Goal: Navigation & Orientation: Find specific page/section

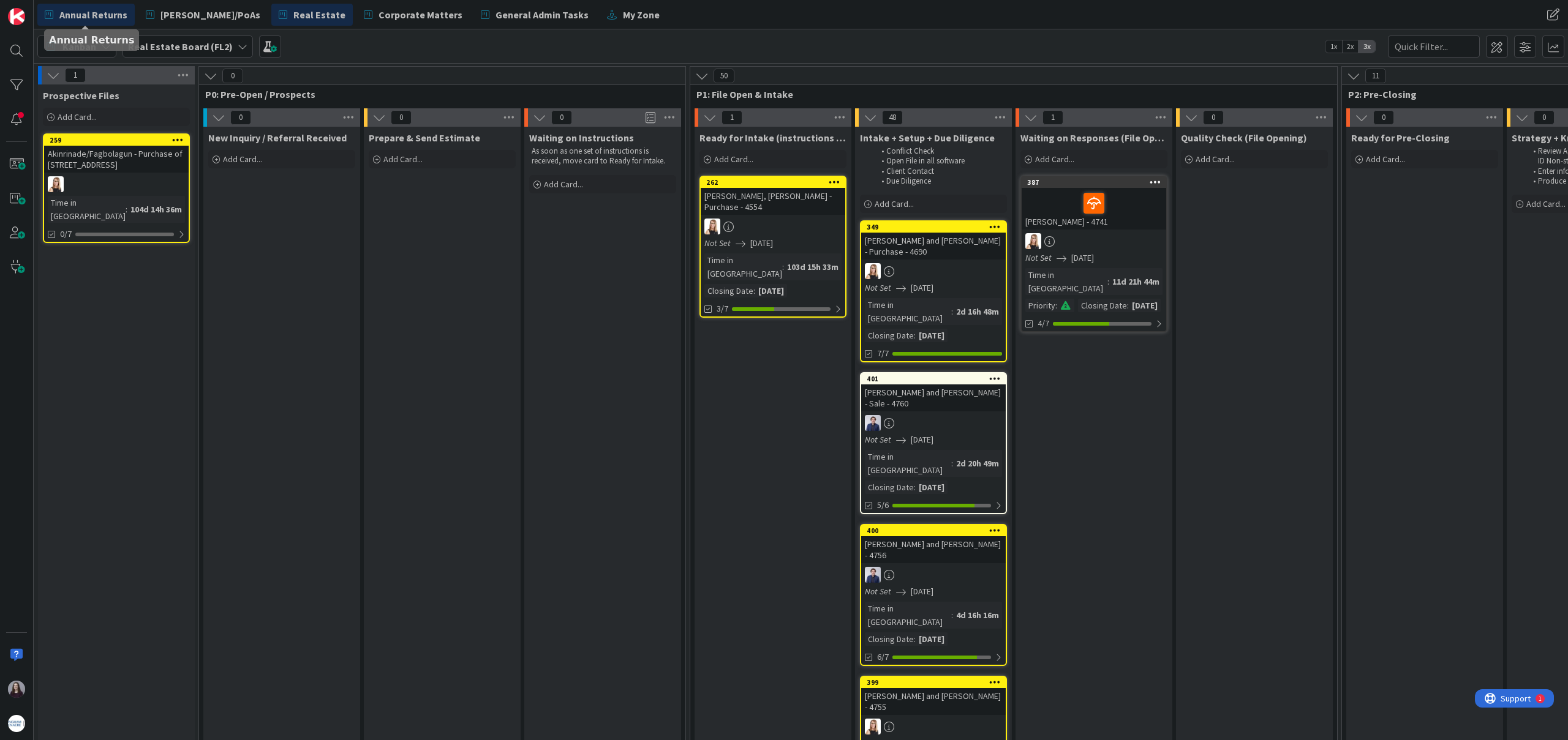
click at [89, 16] on span "Annual Returns" at bounding box center [93, 15] width 68 height 15
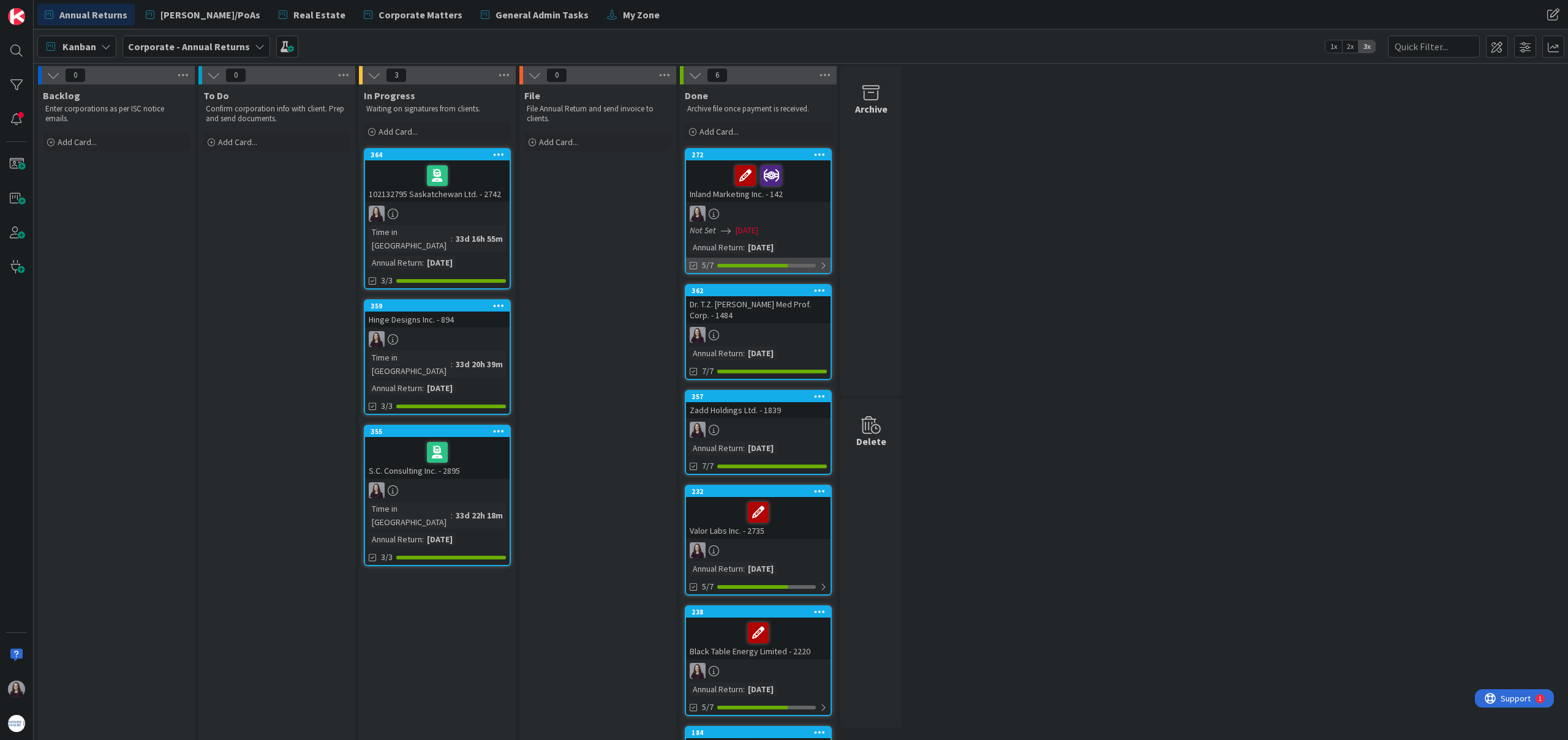
click at [821, 266] on div at bounding box center [823, 265] width 7 height 10
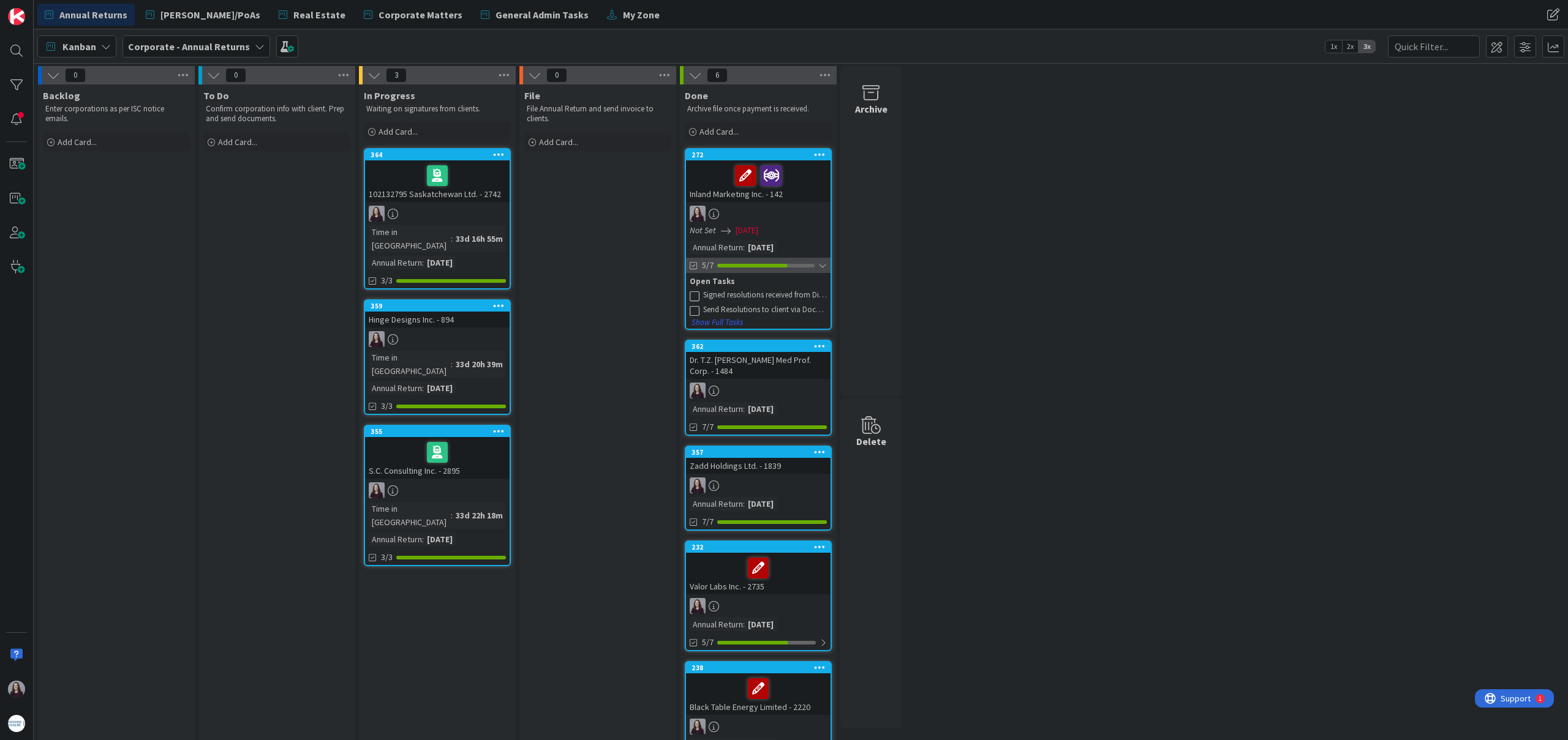
click at [821, 266] on div at bounding box center [823, 265] width 9 height 10
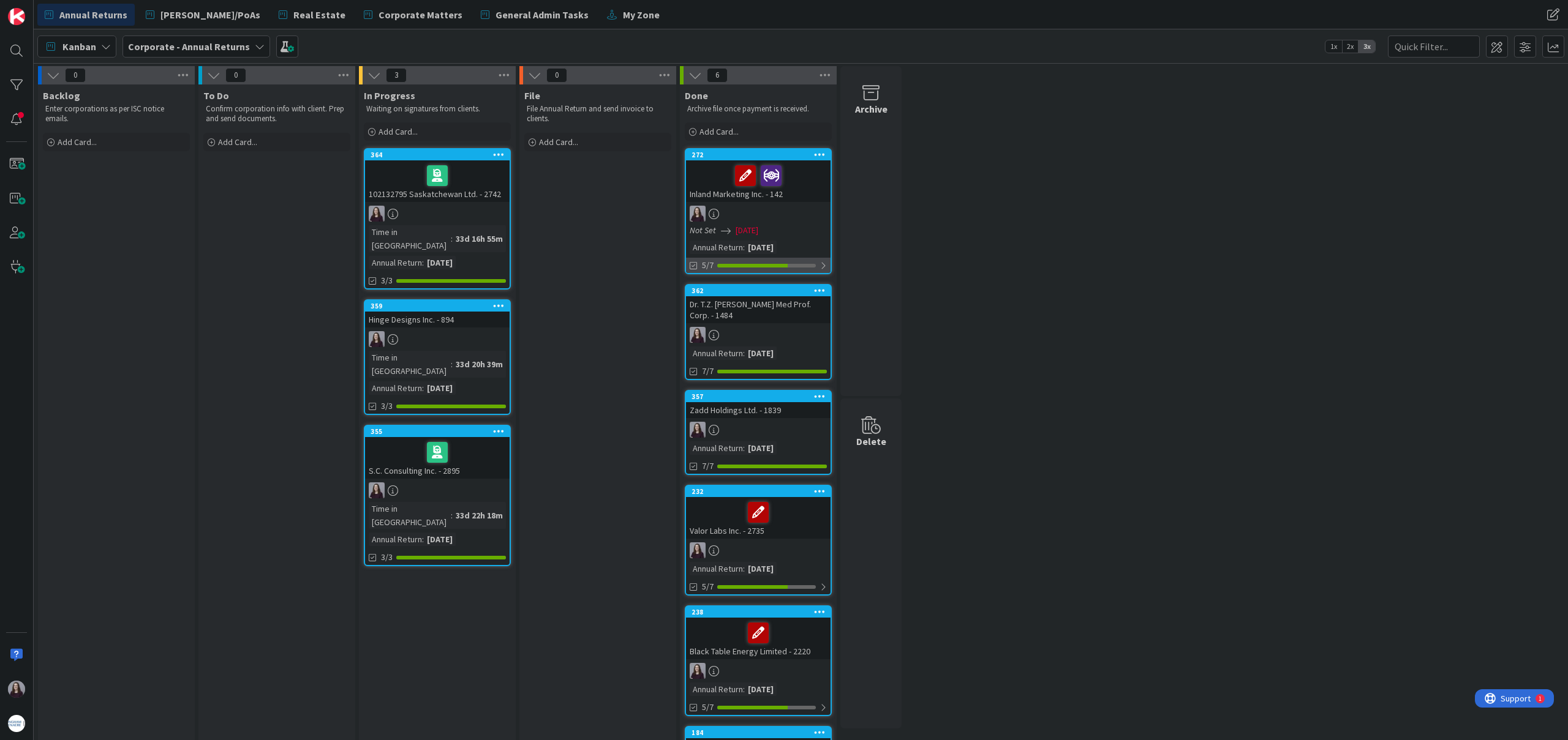
click at [824, 266] on div at bounding box center [823, 265] width 7 height 10
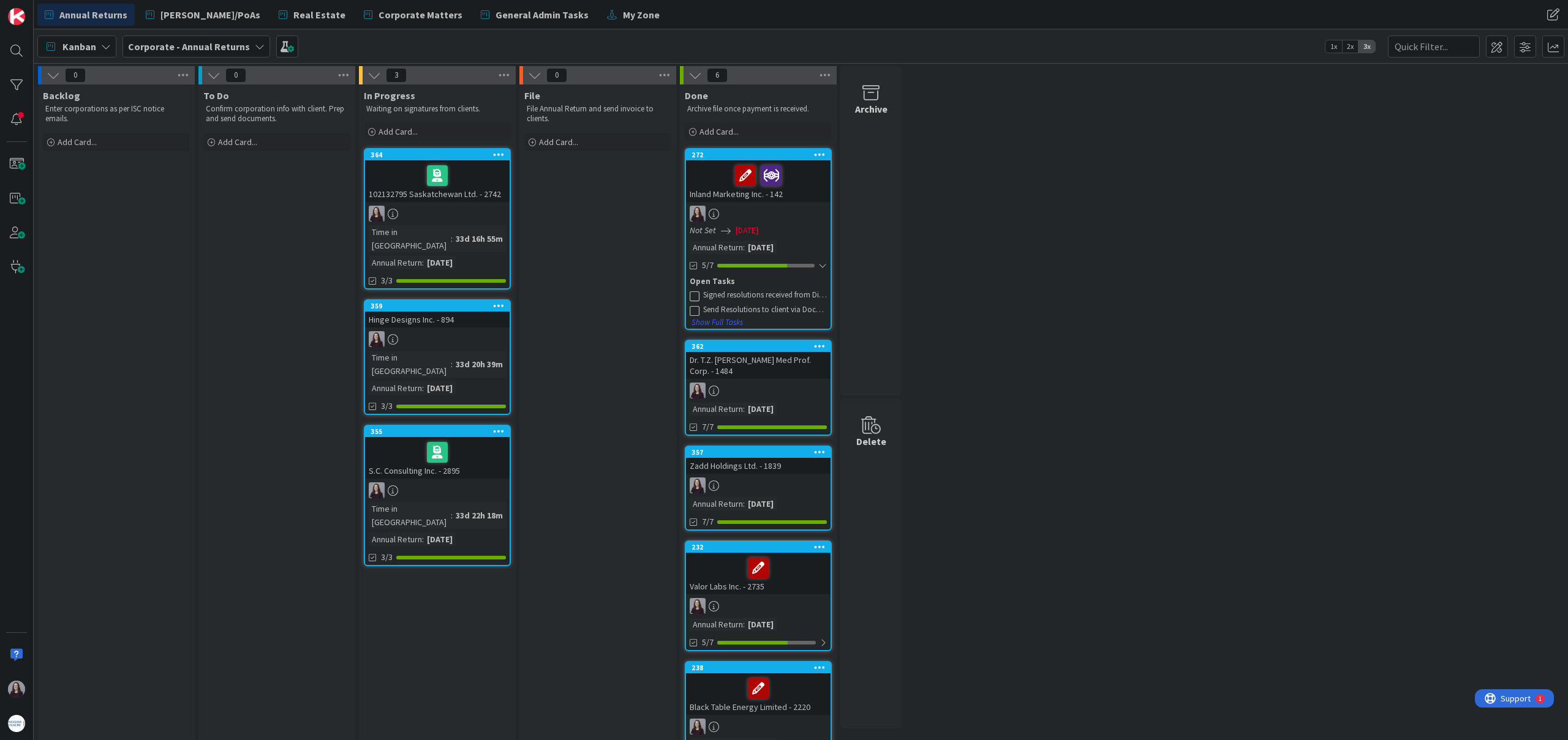
click at [694, 311] on icon at bounding box center [694, 310] width 10 height 10
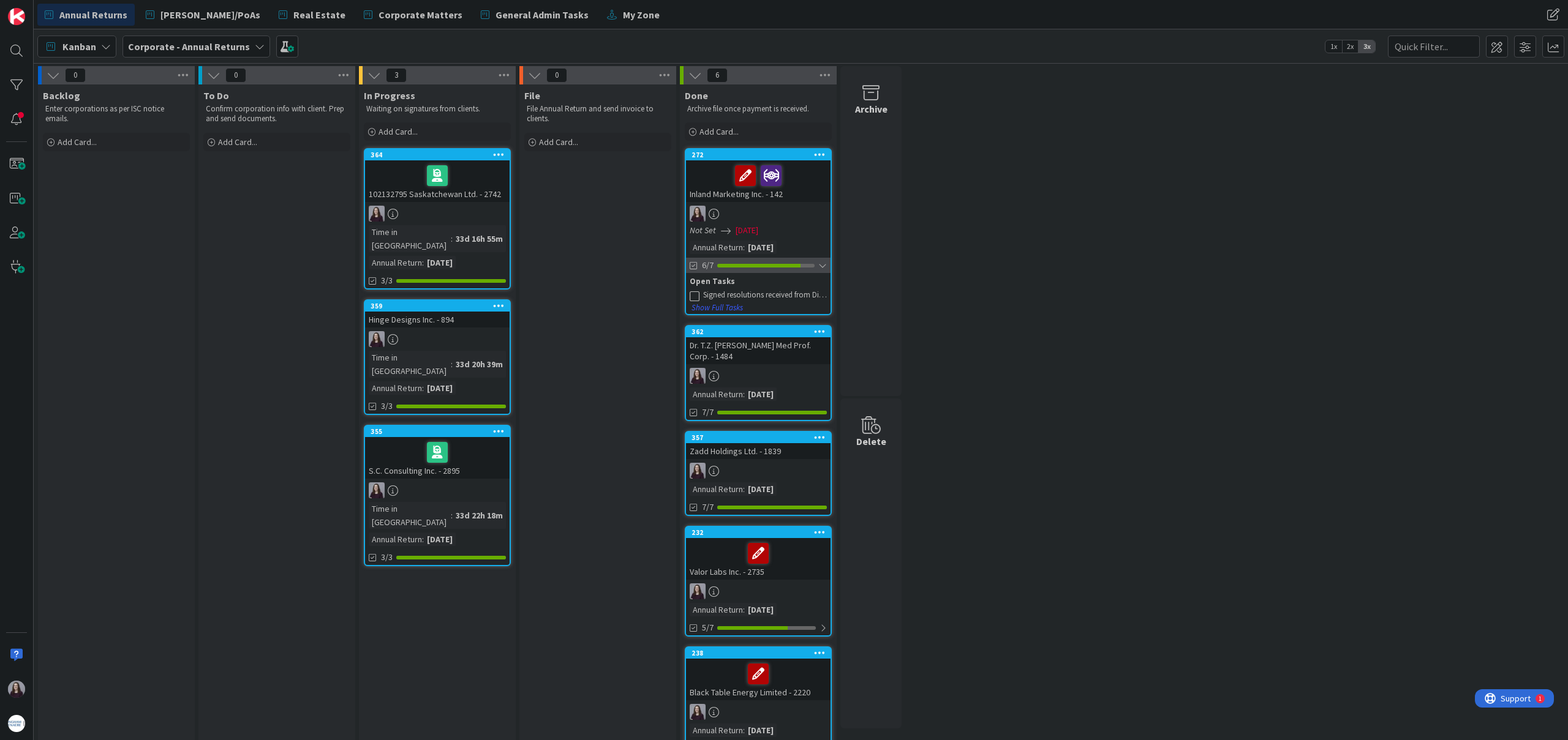
click at [822, 268] on div at bounding box center [823, 265] width 9 height 10
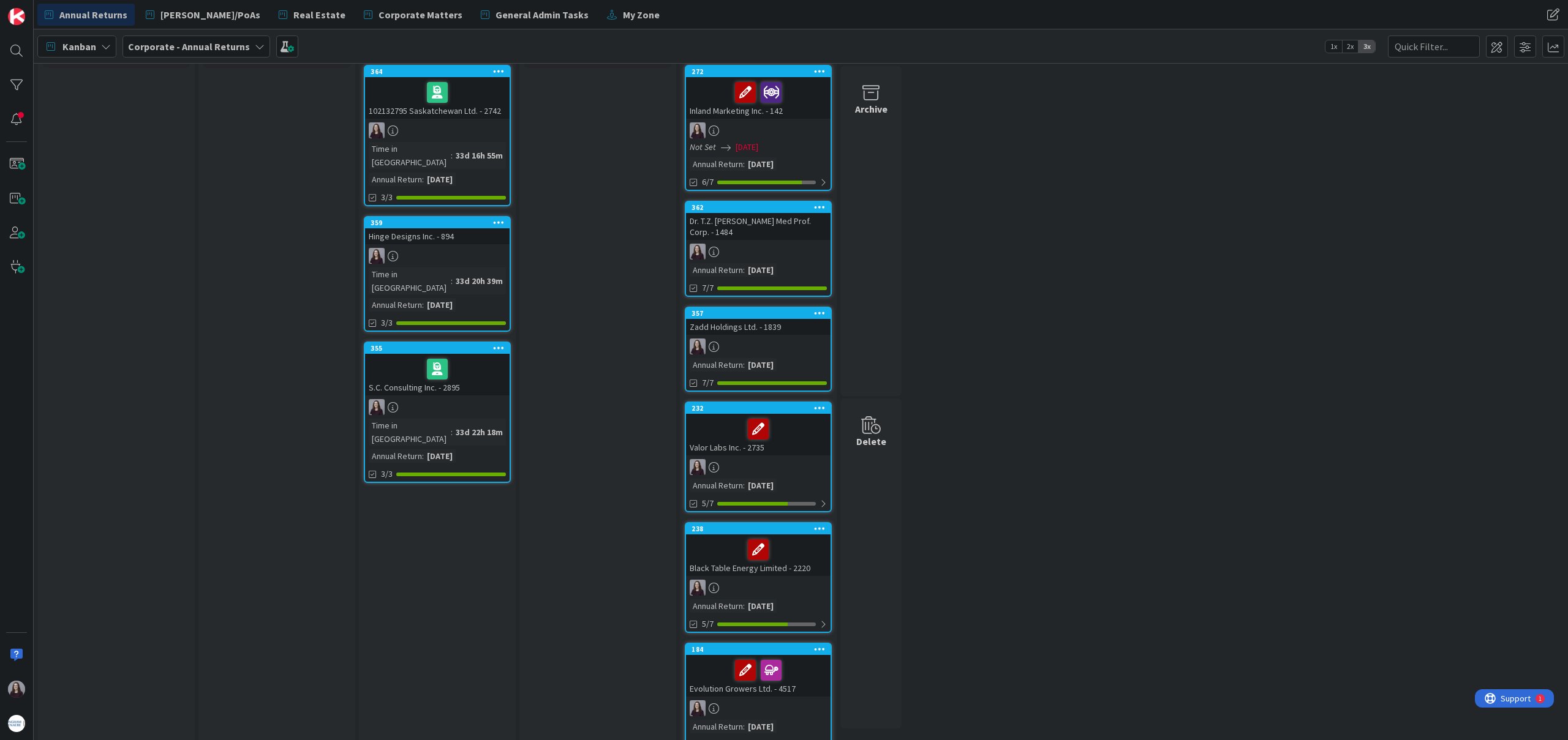
scroll to position [113, 0]
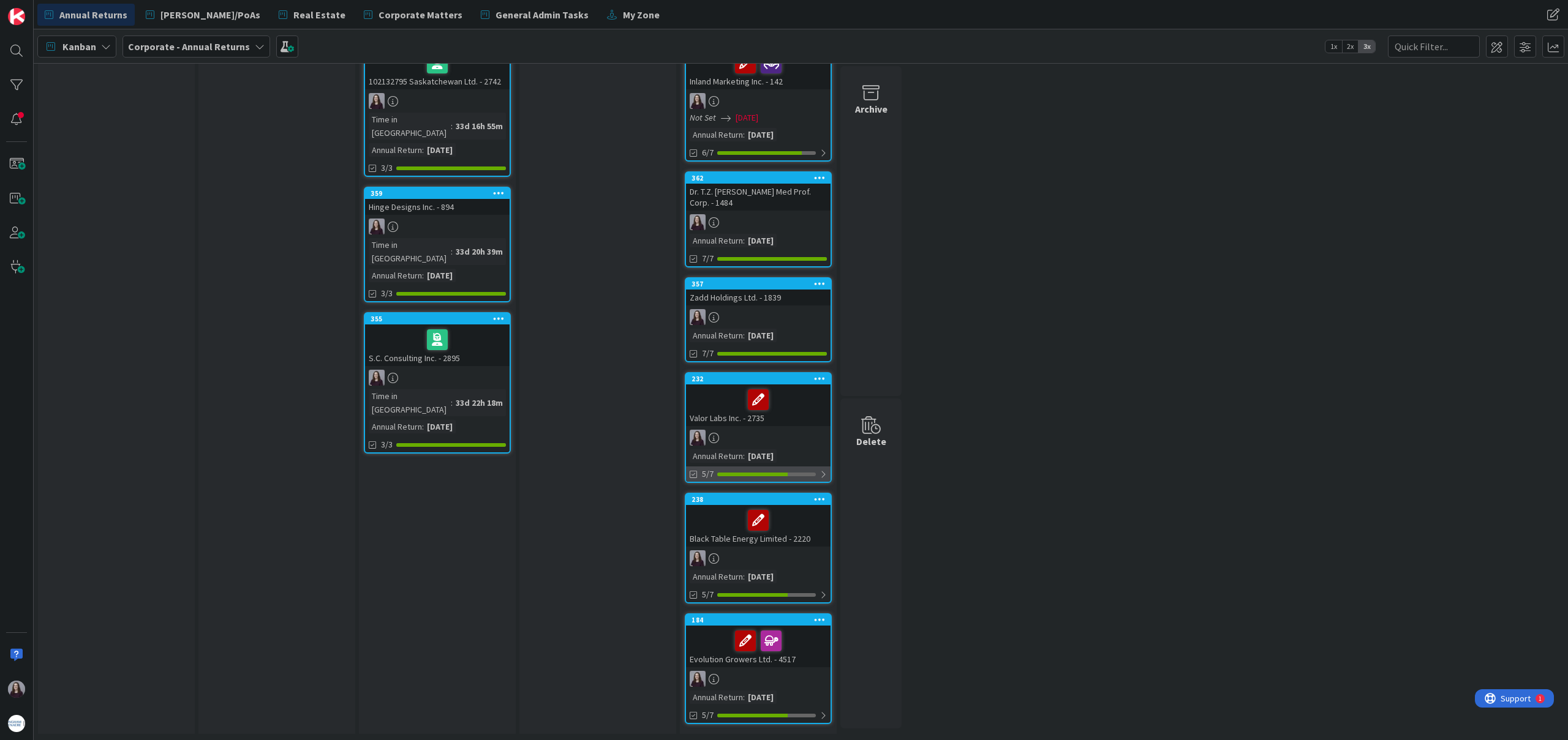
click at [821, 477] on div at bounding box center [823, 474] width 7 height 10
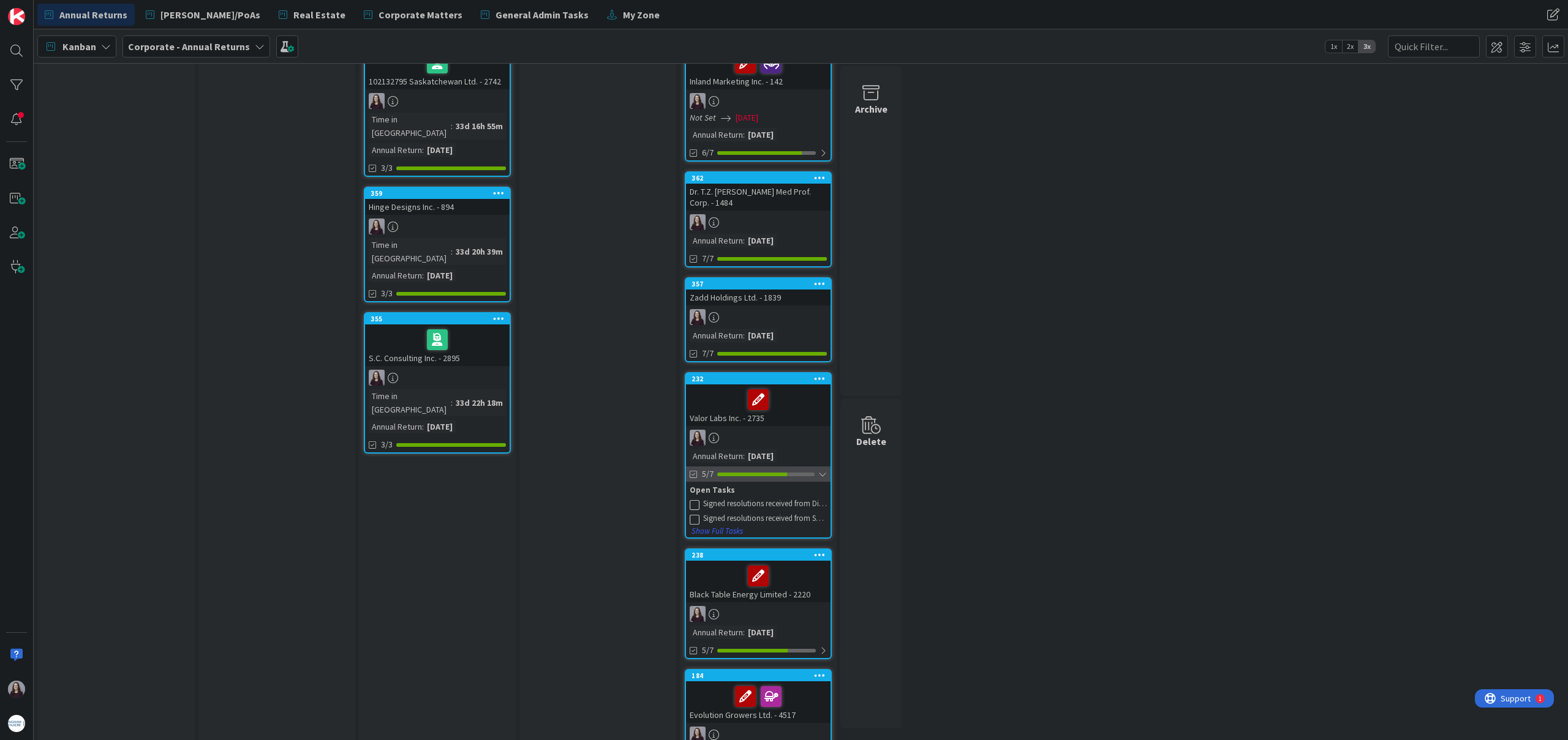
click at [821, 477] on div at bounding box center [823, 474] width 9 height 10
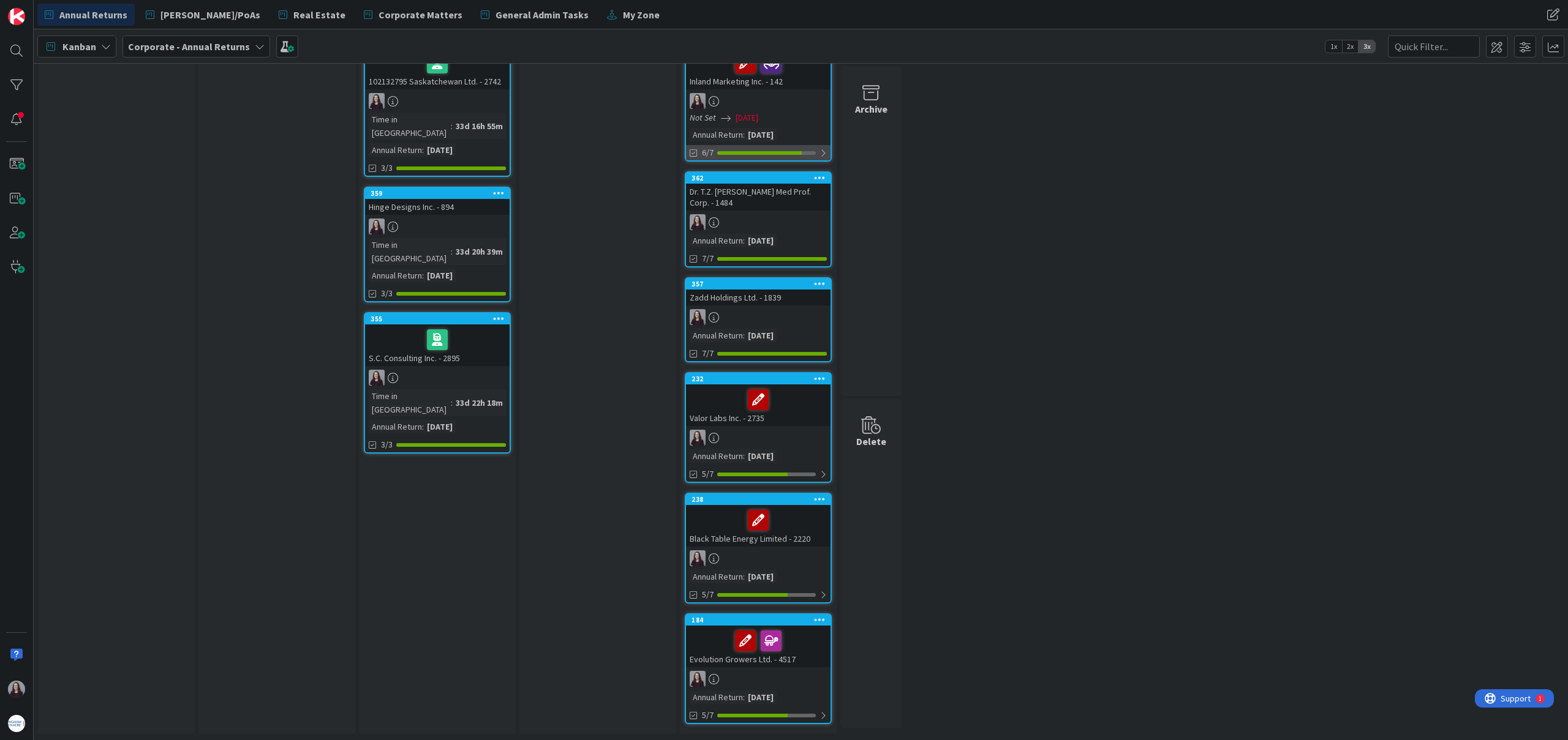
click at [820, 153] on div at bounding box center [823, 153] width 7 height 10
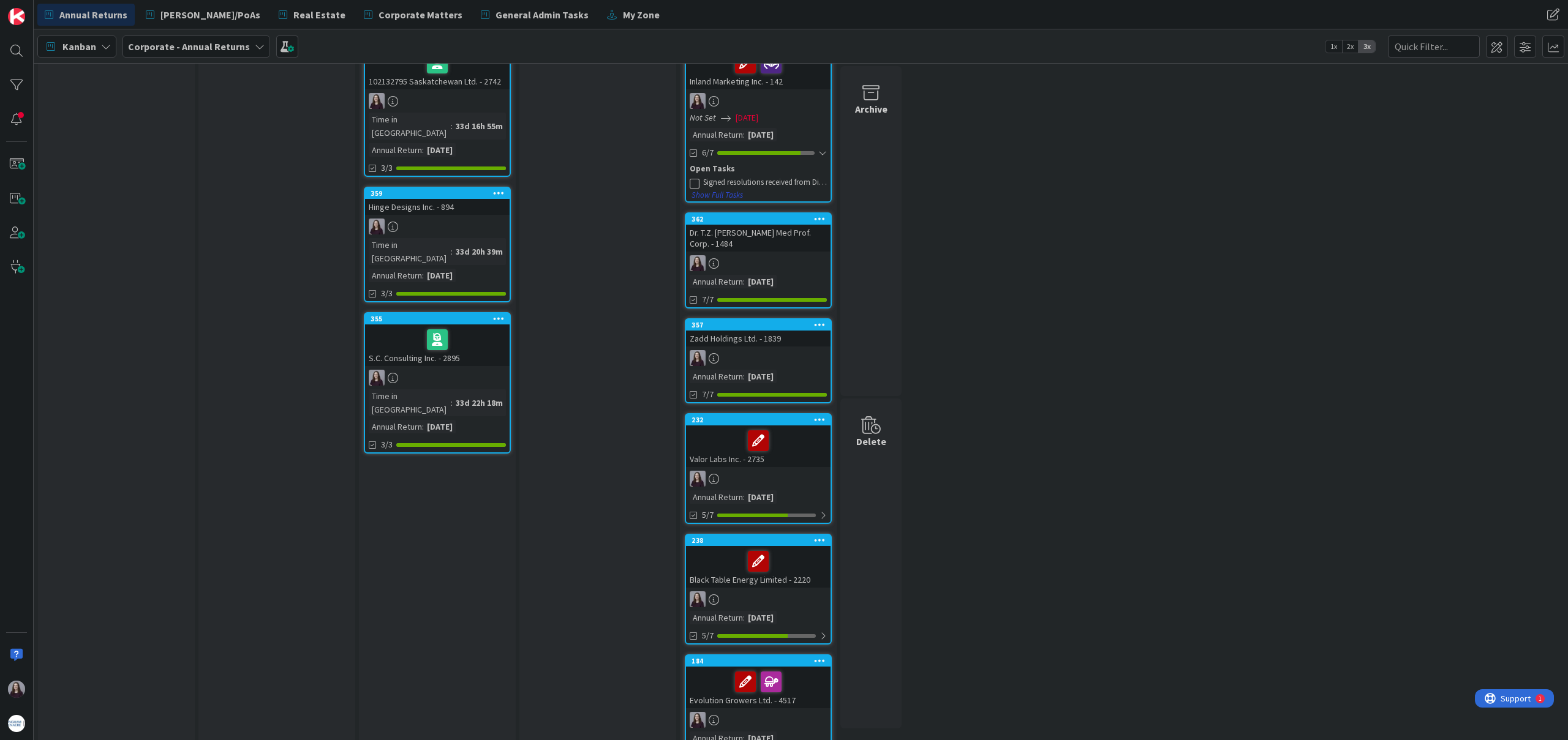
click at [716, 195] on button "Show Full Tasks" at bounding box center [717, 195] width 53 height 13
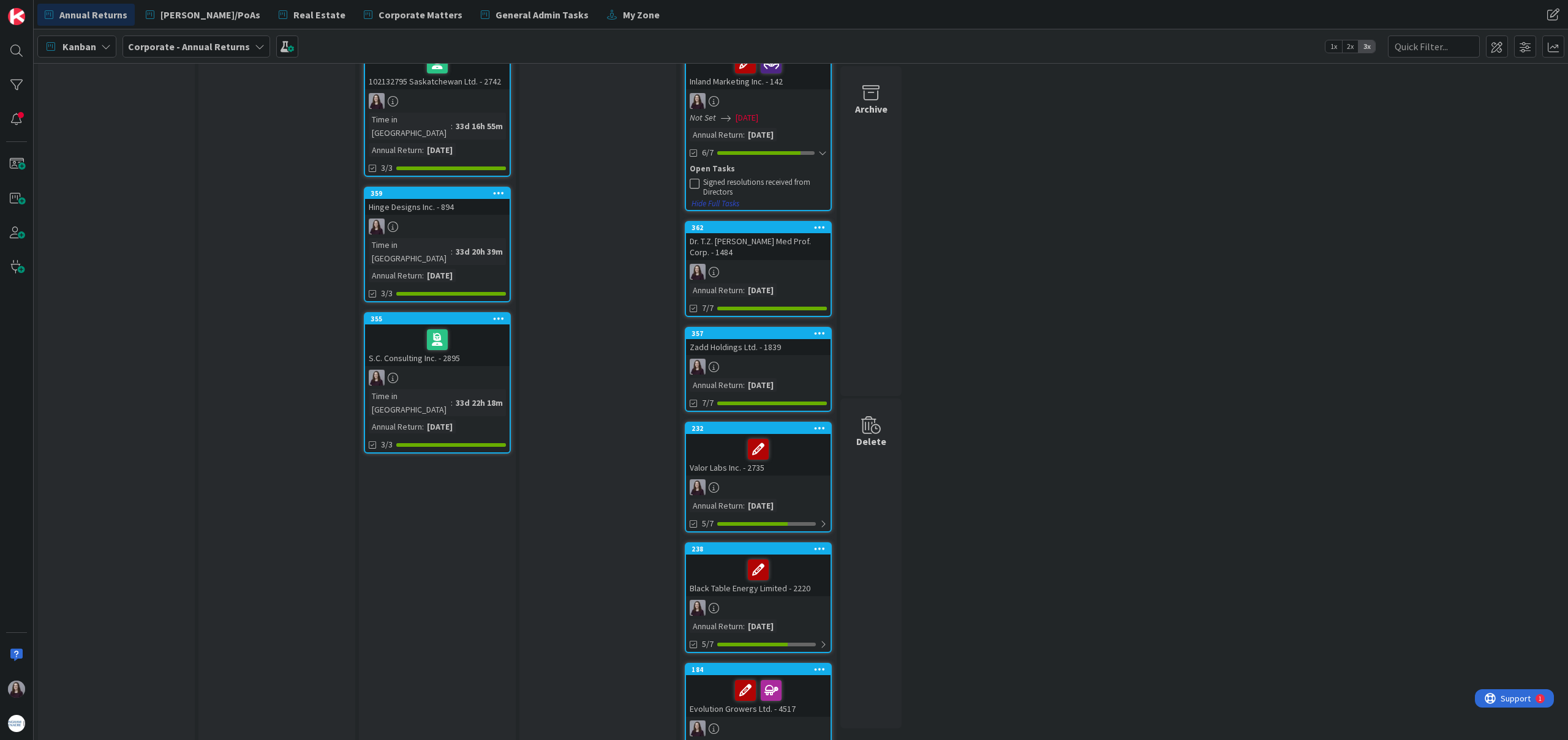
click at [715, 206] on button "Hide Full Tasks" at bounding box center [715, 204] width 49 height 13
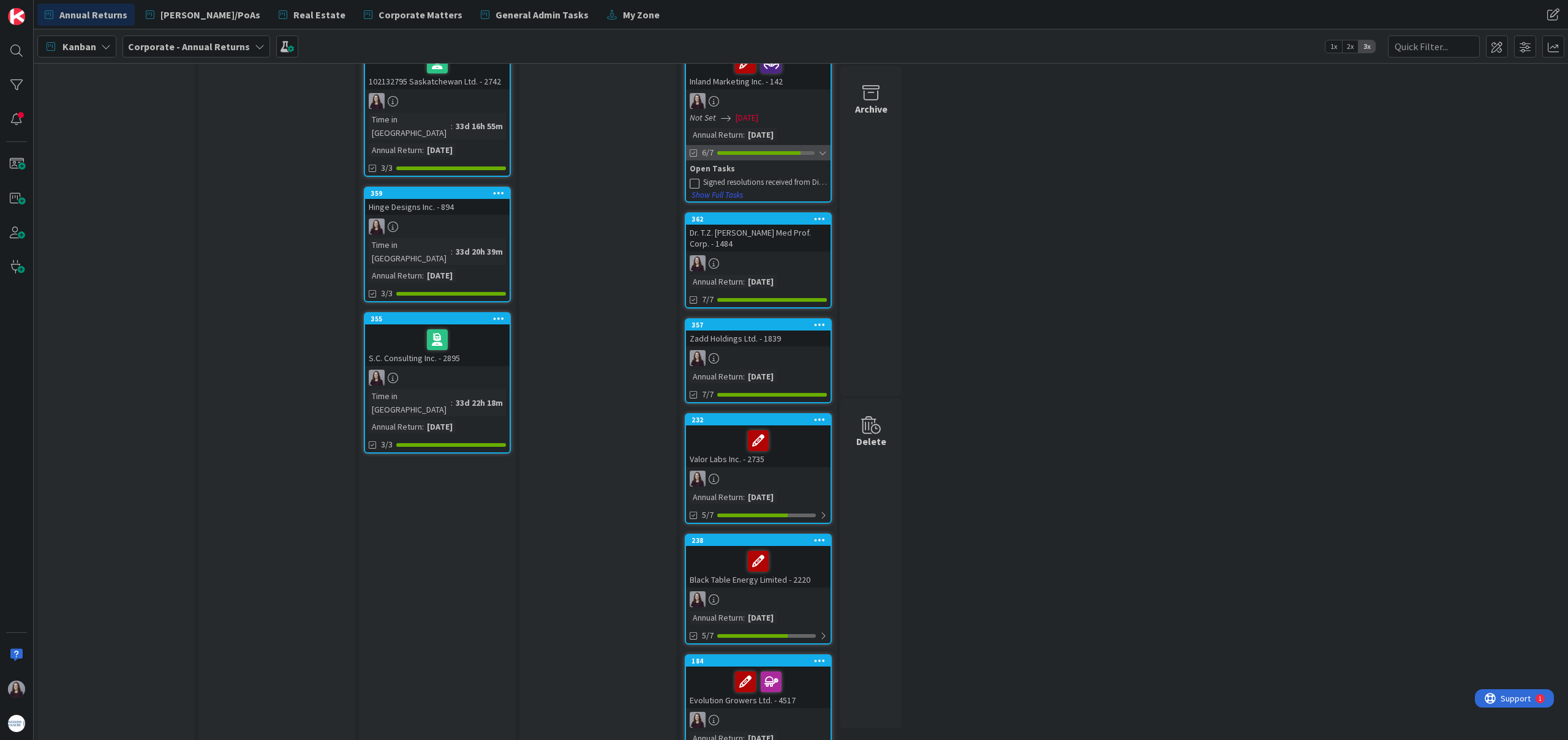
click at [788, 149] on div "6/7" at bounding box center [758, 153] width 145 height 16
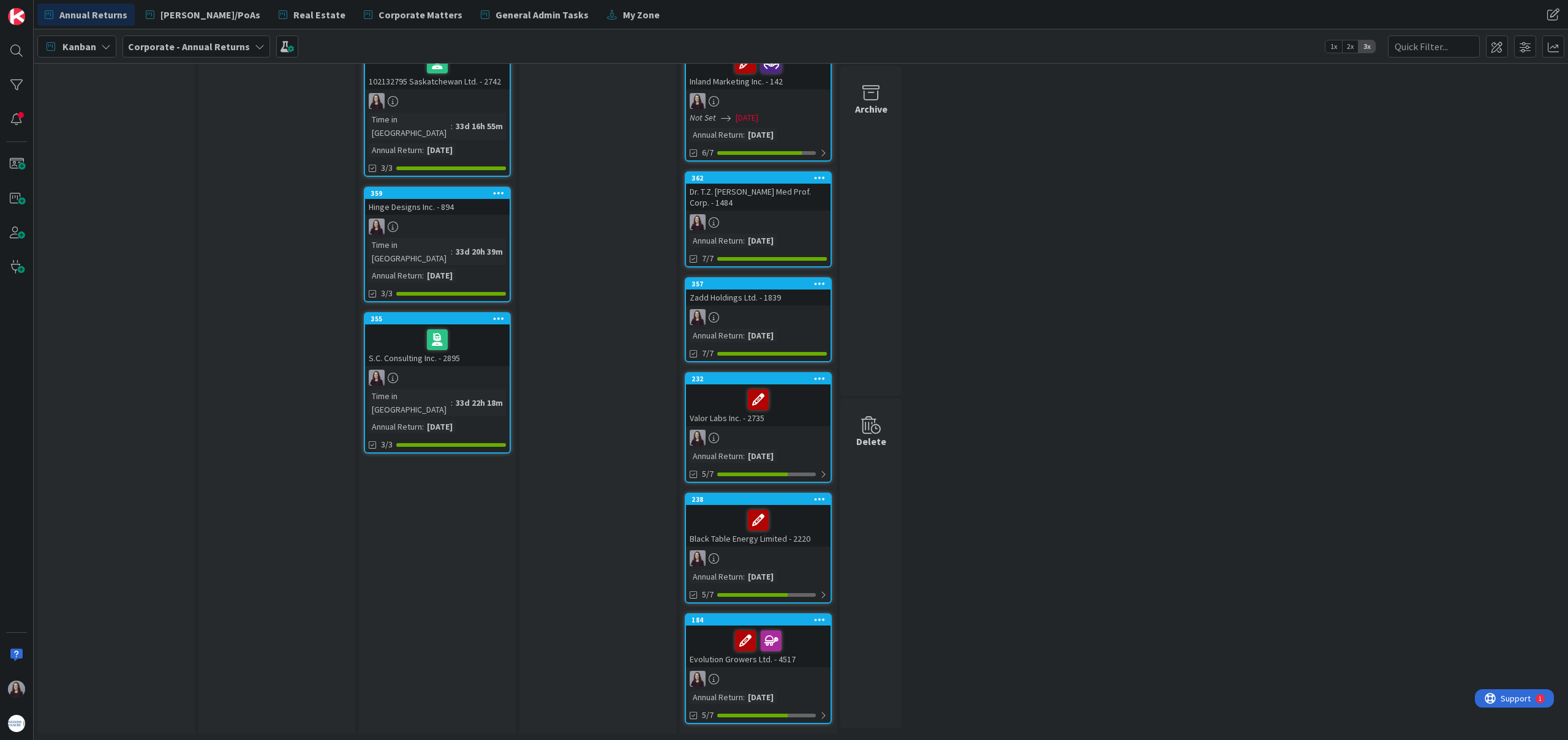
click at [803, 120] on div "Not Set 06/26/2025" at bounding box center [759, 118] width 141 height 13
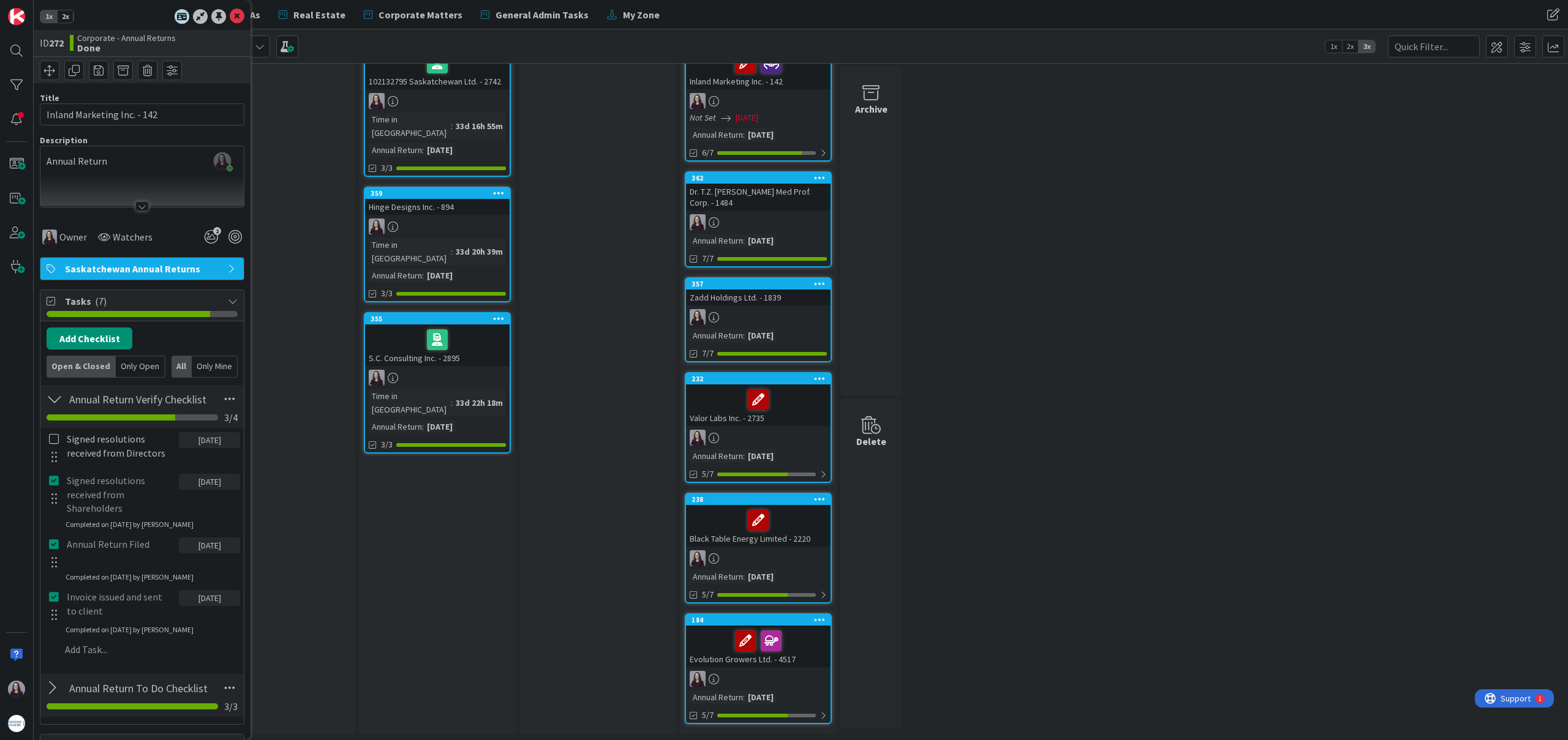
scroll to position [71, 0]
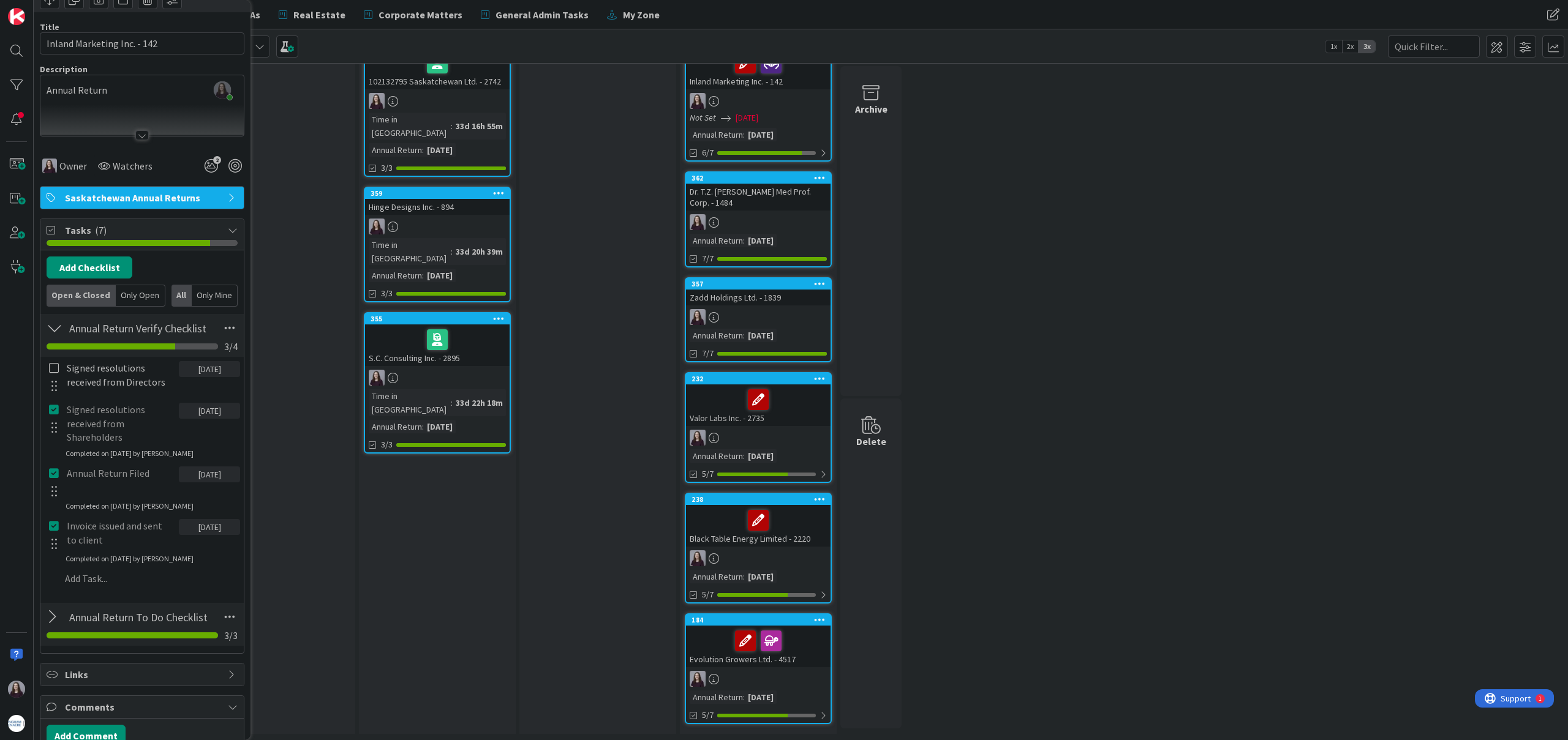
click at [52, 412] on icon at bounding box center [54, 409] width 10 height 11
click at [223, 478] on div "Signed resolutions received from Directors 10/12/2025 Update Cancel Signed reso…" at bounding box center [142, 470] width 191 height 227
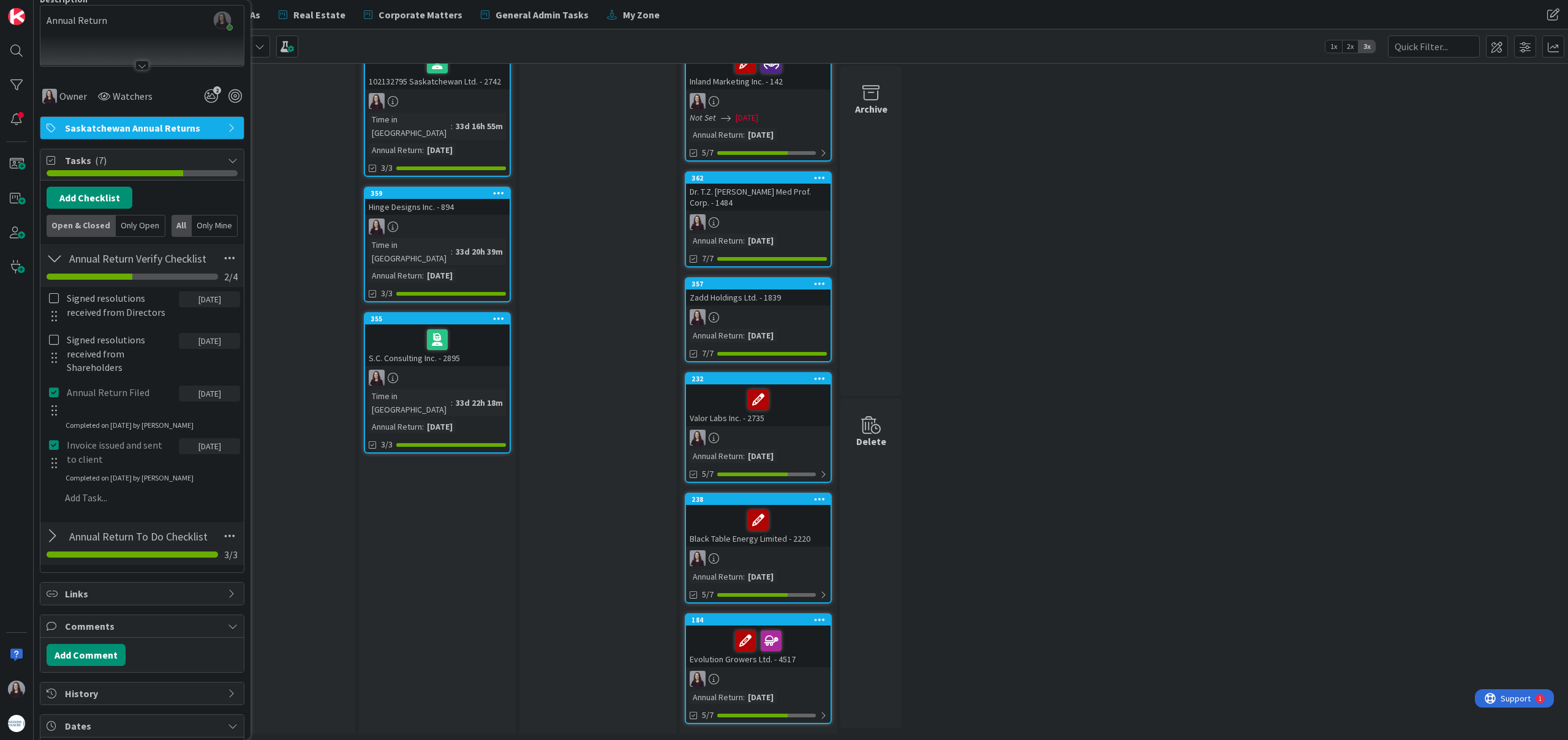
scroll to position [0, 0]
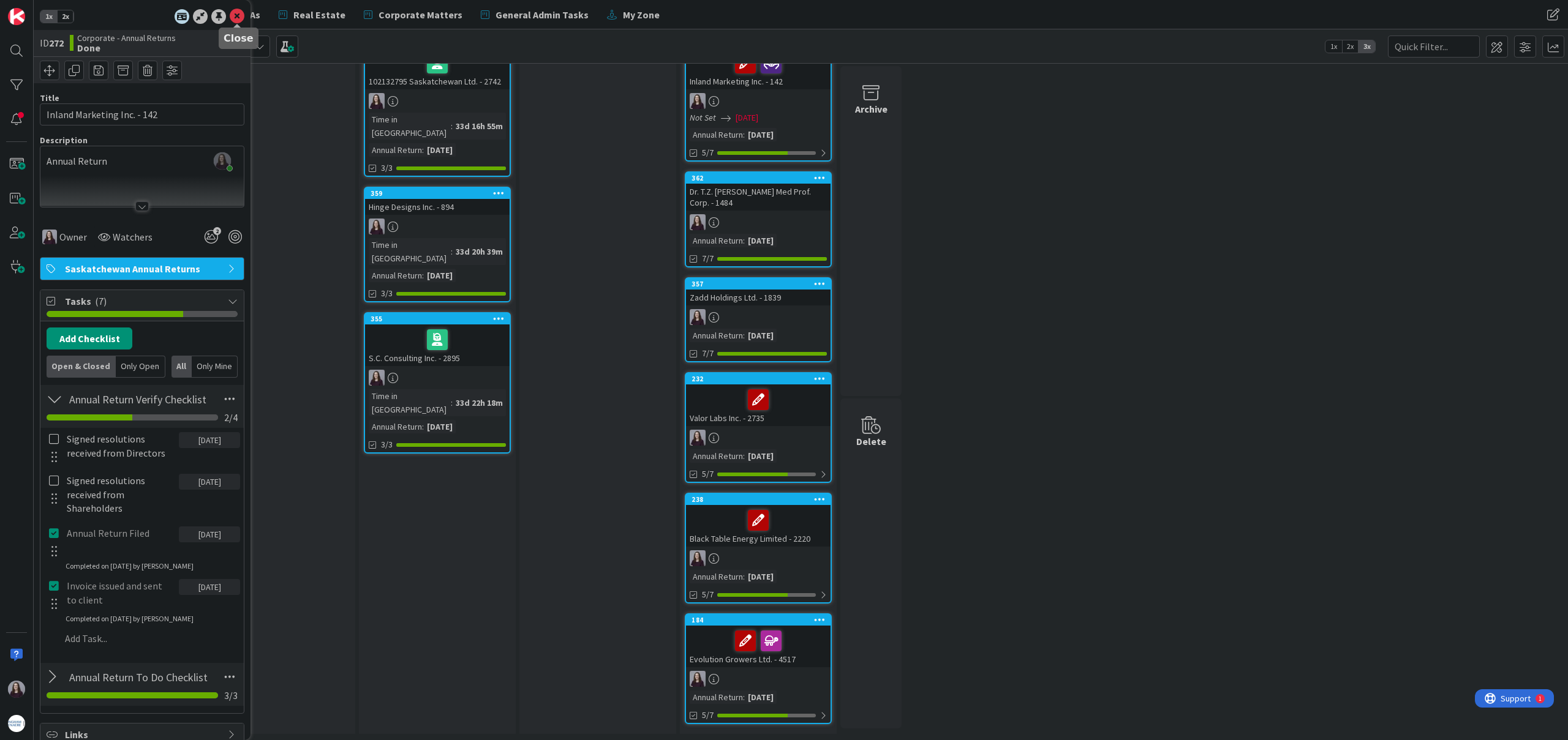
click at [238, 15] on icon at bounding box center [237, 16] width 15 height 15
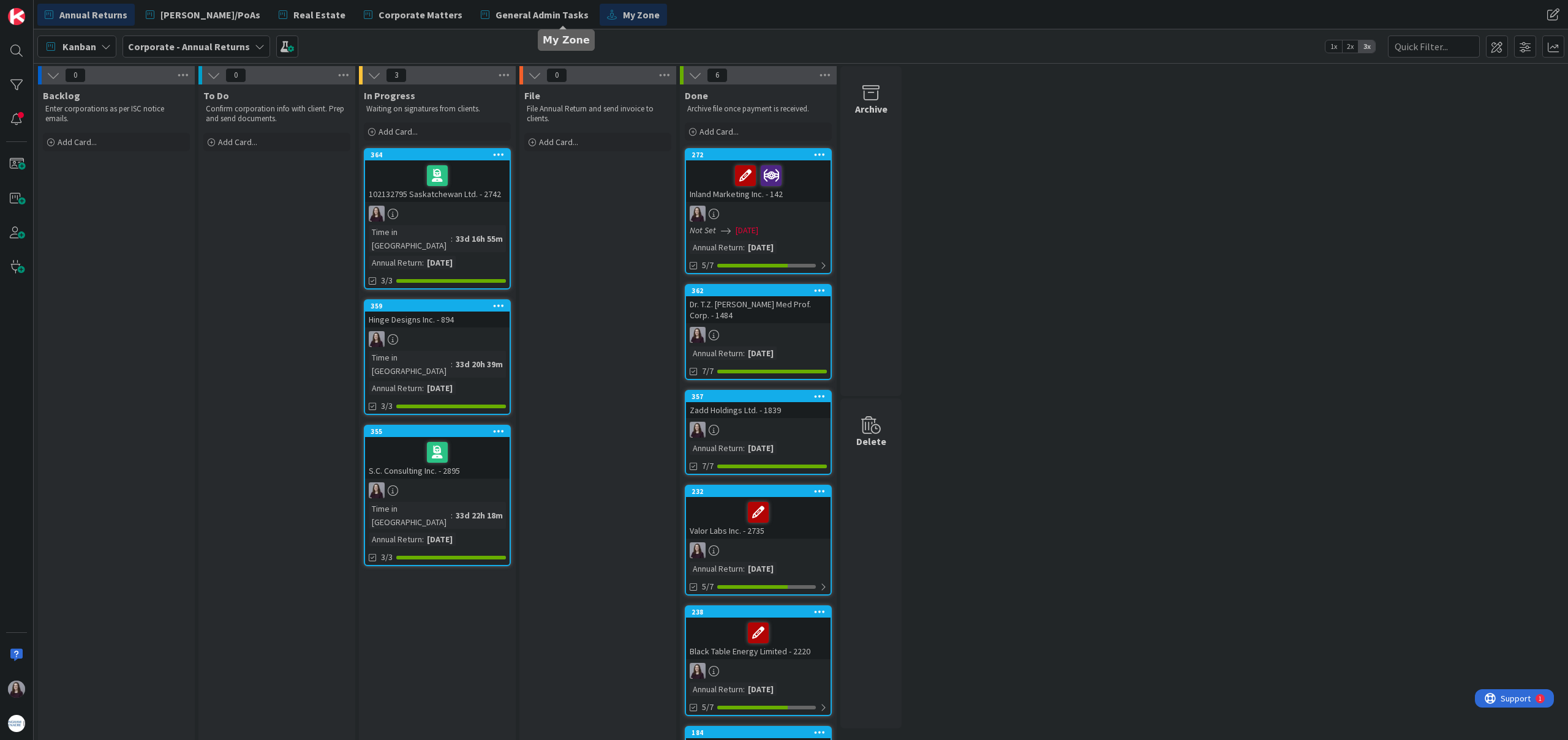
click at [623, 19] on span "My Zone" at bounding box center [641, 15] width 37 height 15
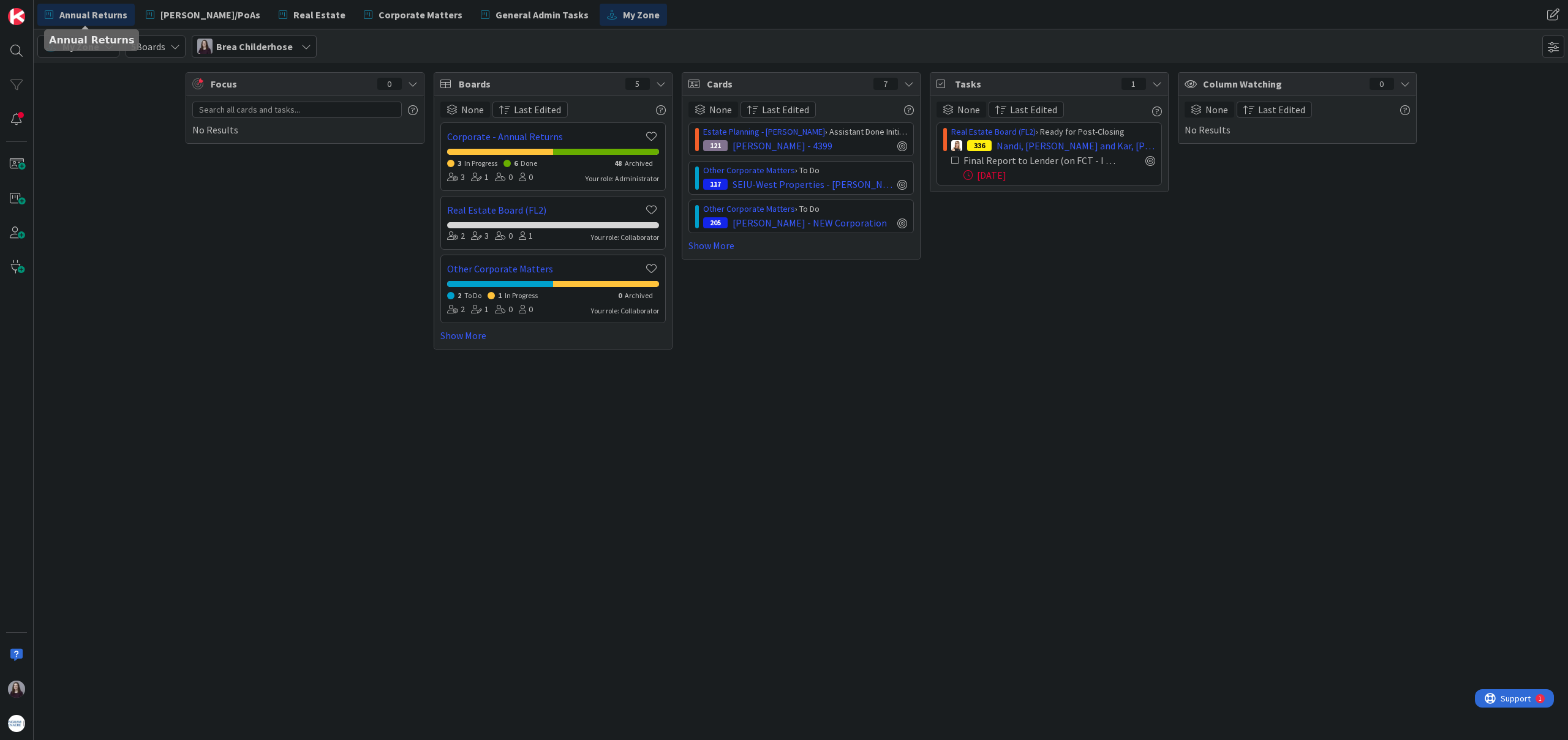
click at [113, 16] on span "Annual Returns" at bounding box center [93, 15] width 68 height 15
